Goal: Task Accomplishment & Management: Manage account settings

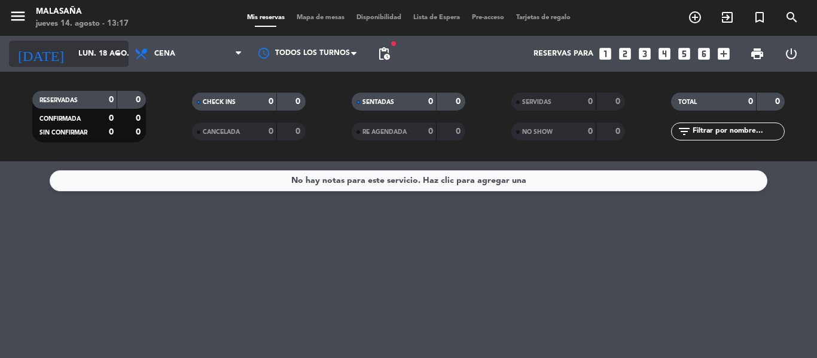
click at [104, 54] on input "lun. 18 ago." at bounding box center [122, 54] width 101 height 20
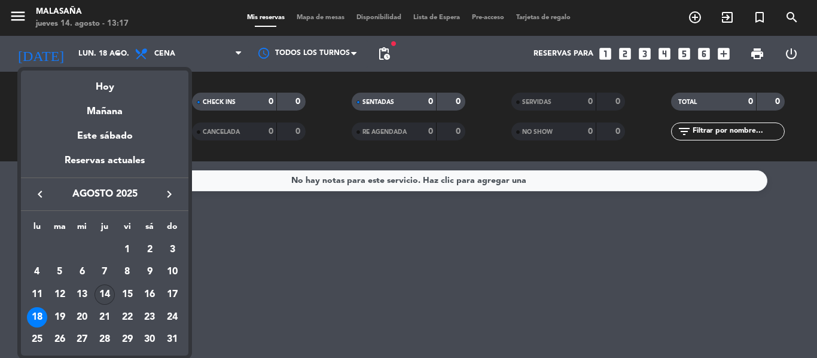
click at [106, 298] on div "14" at bounding box center [104, 295] width 20 height 20
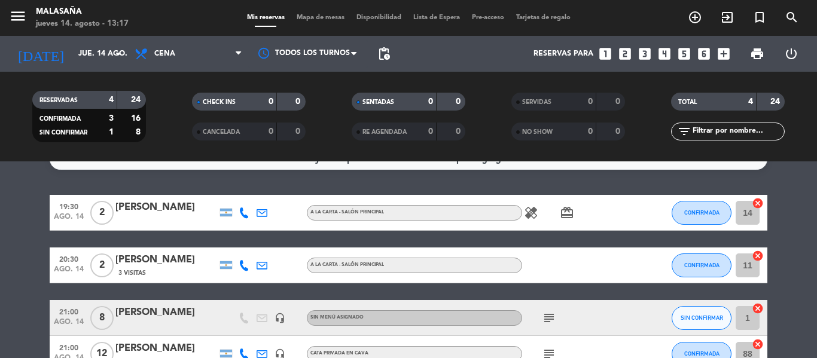
scroll to position [22, 0]
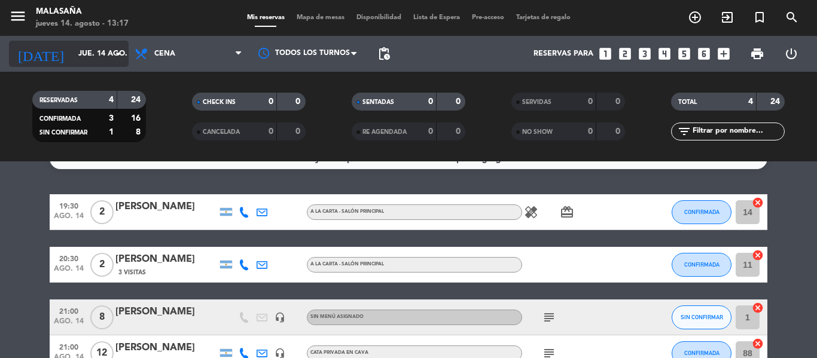
click at [84, 60] on input "jue. 14 ago." at bounding box center [122, 54] width 101 height 20
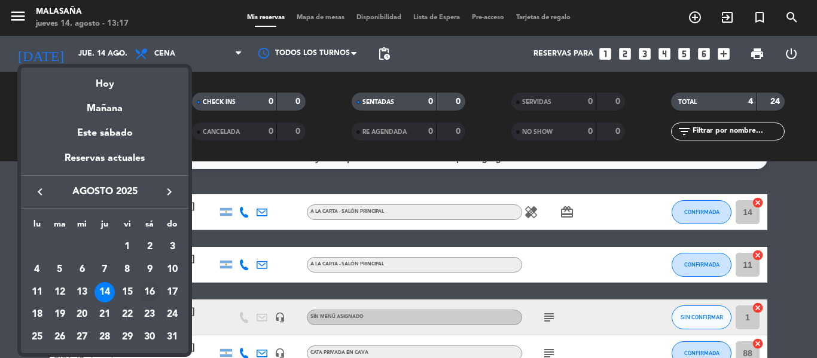
click at [146, 289] on div "16" at bounding box center [149, 292] width 20 height 20
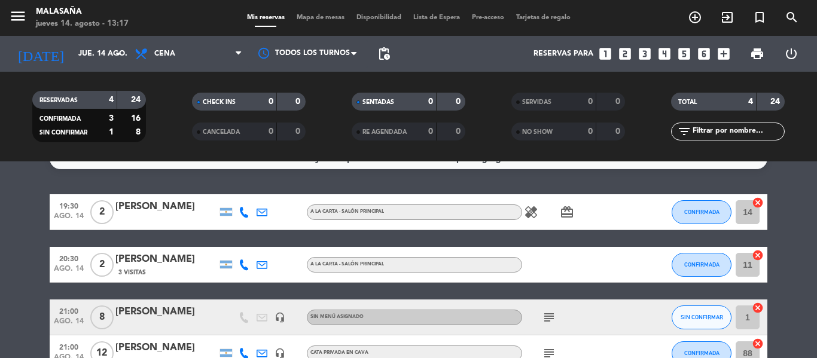
type input "sáb. 16 ago."
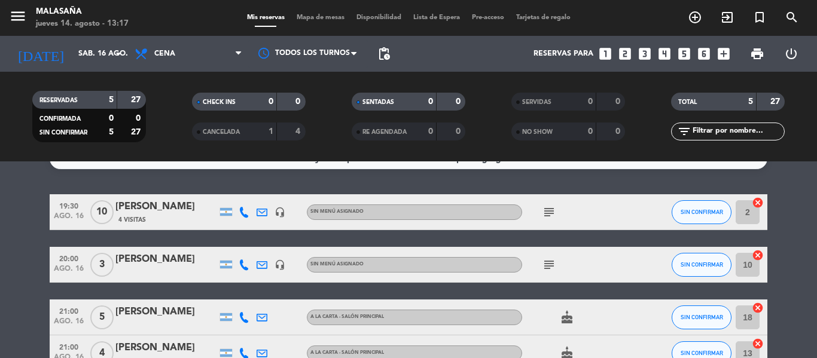
click at [146, 213] on div "[PERSON_NAME]" at bounding box center [166, 207] width 102 height 16
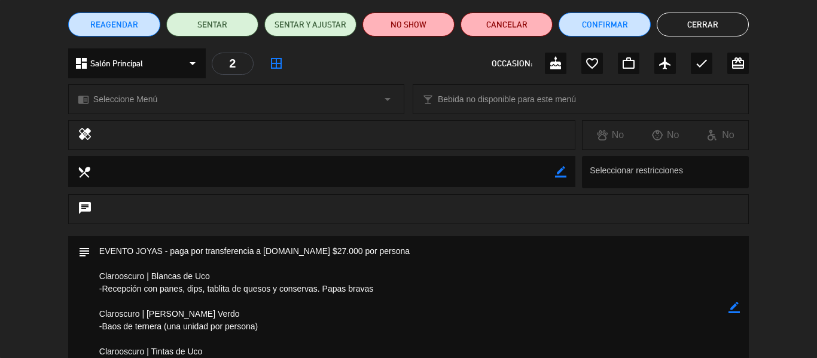
scroll to position [0, 0]
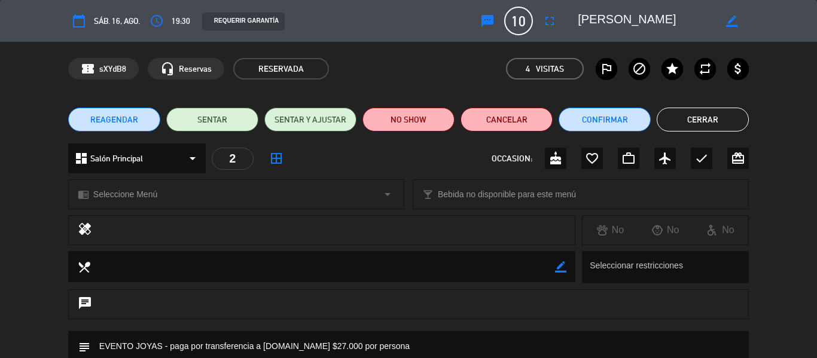
click at [168, 157] on div "dashboard Salón Principal arrow_drop_down" at bounding box center [137, 158] width 138 height 30
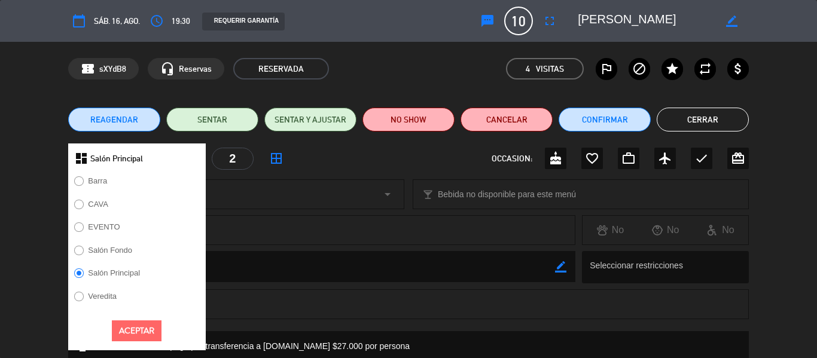
click at [94, 202] on label "CAVA" at bounding box center [98, 204] width 20 height 8
click at [135, 328] on button "Aceptar" at bounding box center [137, 330] width 50 height 21
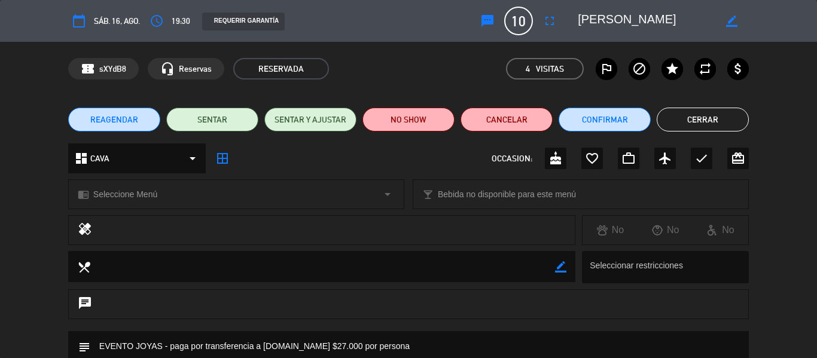
click at [154, 200] on span "Seleccione Menú" at bounding box center [125, 195] width 64 height 14
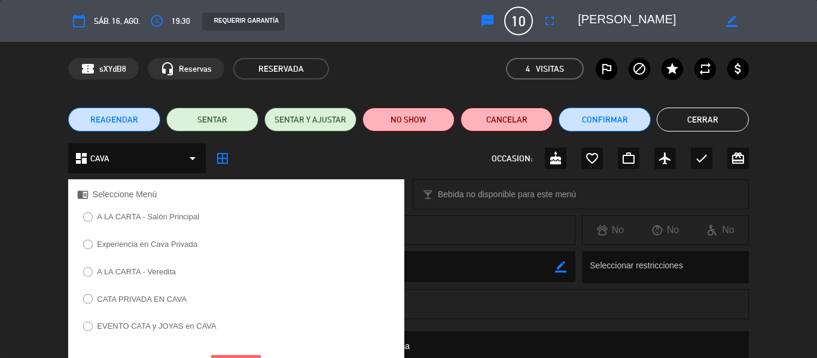
click at [89, 329] on div at bounding box center [88, 327] width 10 height 10
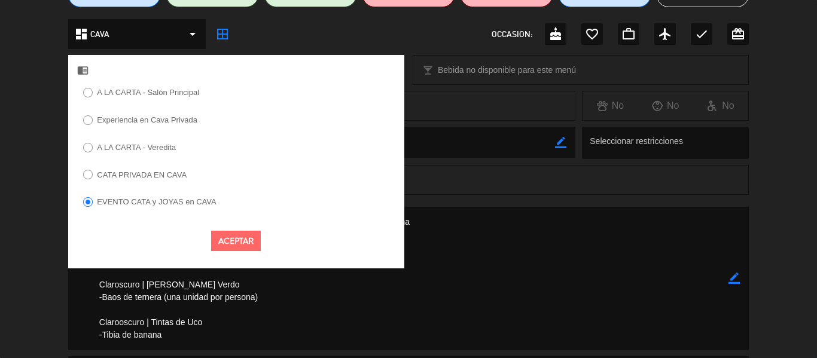
click at [240, 238] on button "Aceptar" at bounding box center [236, 241] width 50 height 21
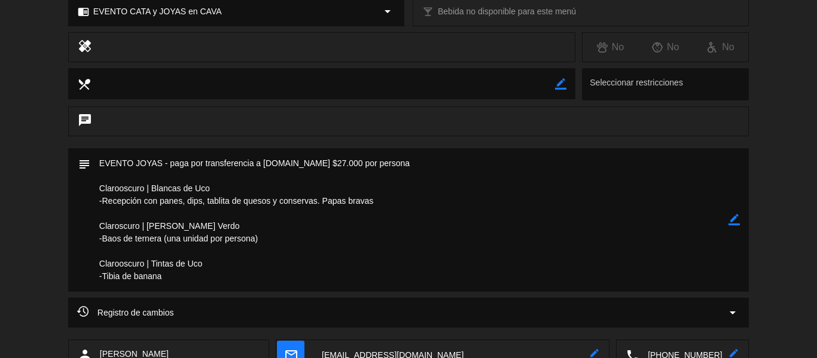
scroll to position [184, 0]
drag, startPoint x: 182, startPoint y: 274, endPoint x: 97, endPoint y: 163, distance: 140.4
click at [97, 163] on textarea at bounding box center [409, 219] width 638 height 143
click at [334, 198] on textarea at bounding box center [409, 219] width 638 height 143
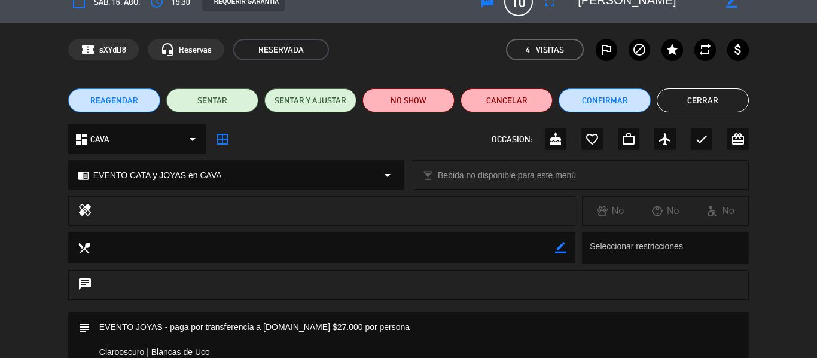
scroll to position [20, 0]
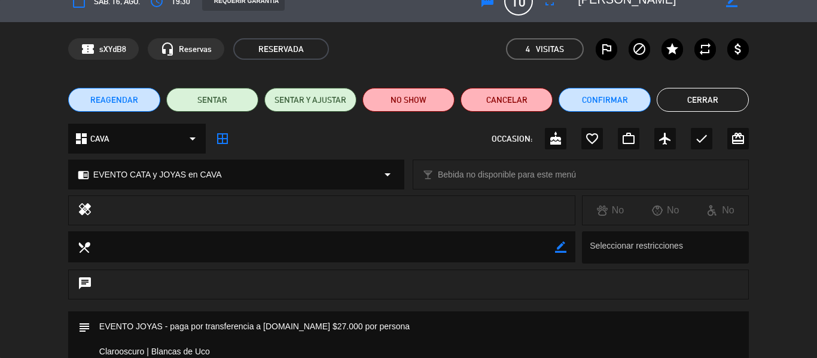
click at [345, 140] on div "dashboard CAVA arrow_drop_down border_all OCCASION: cake favorite_border work_o…" at bounding box center [408, 139] width 680 height 30
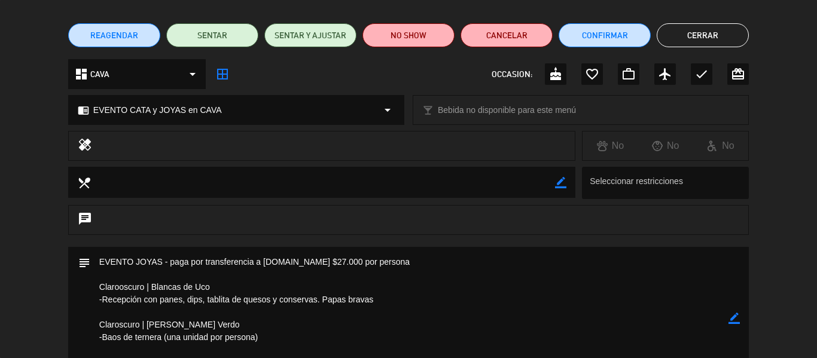
scroll to position [0, 0]
